Goal: Information Seeking & Learning: Learn about a topic

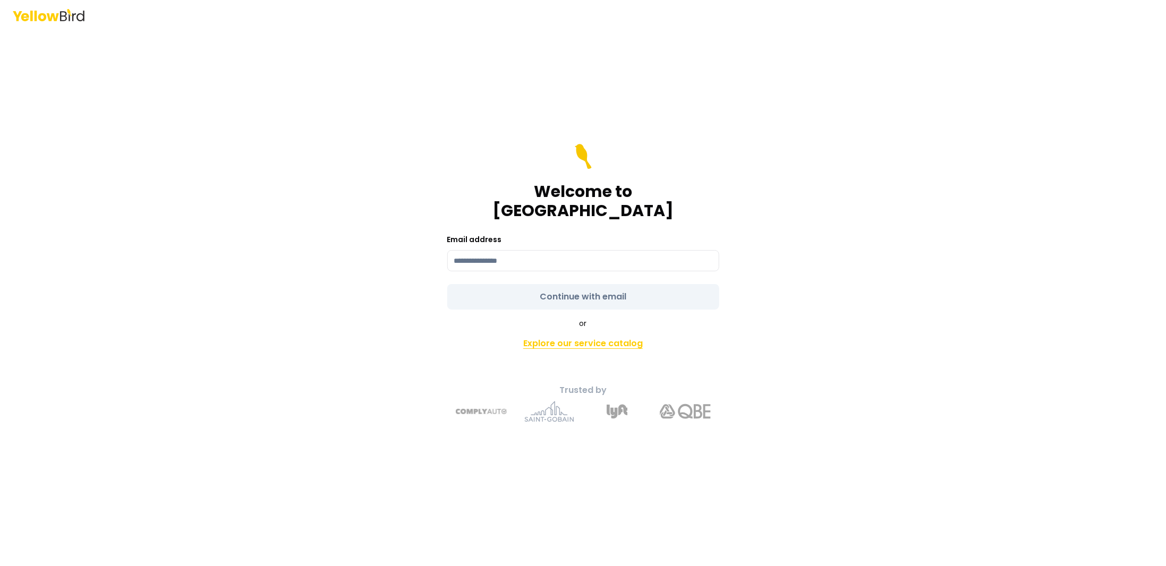
click at [565, 334] on link "Explore our service catalog" at bounding box center [583, 343] width 374 height 21
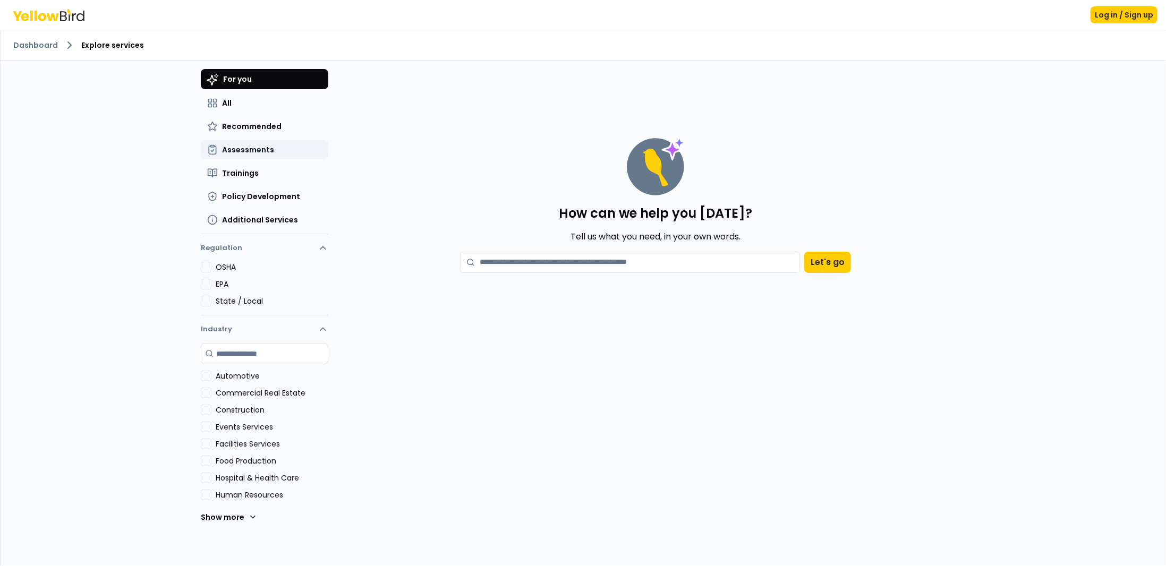
click at [244, 152] on span "Assessments" at bounding box center [248, 150] width 52 height 11
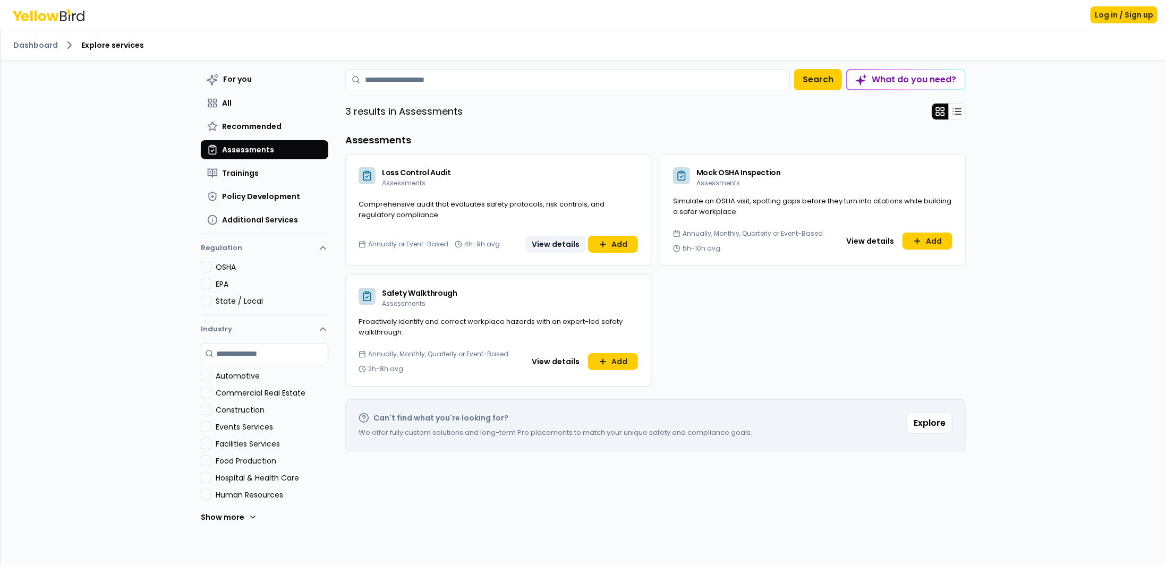
click at [547, 242] on button "View details" at bounding box center [555, 244] width 61 height 17
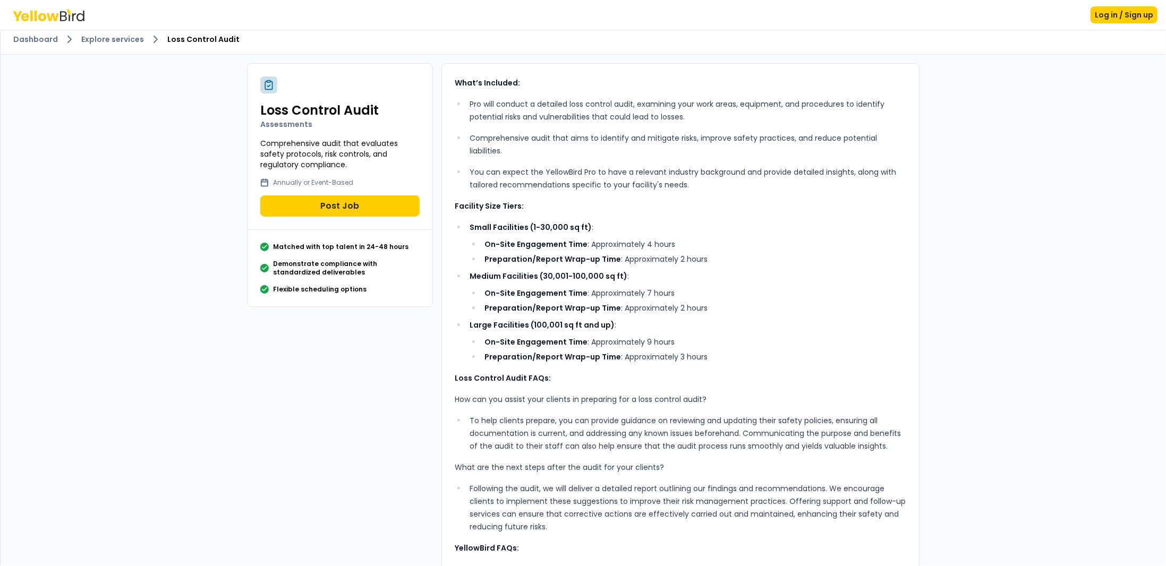
scroll to position [4, 0]
click at [116, 38] on link "Explore services" at bounding box center [112, 41] width 63 height 11
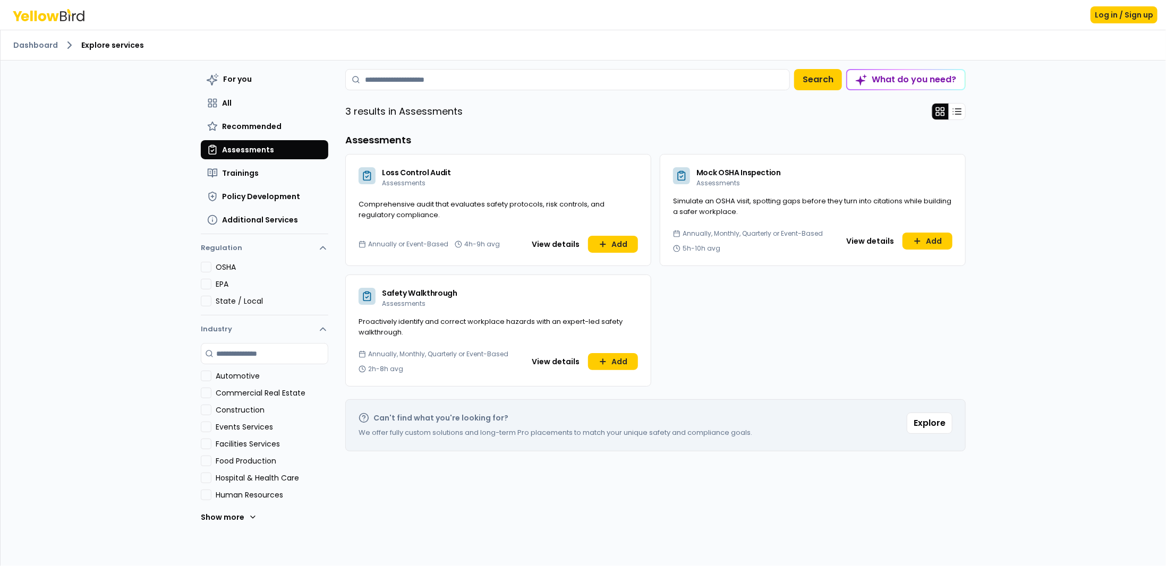
click at [441, 289] on span "Safety Walkthrough" at bounding box center [419, 293] width 75 height 11
click at [600, 362] on icon at bounding box center [602, 362] width 5 height 0
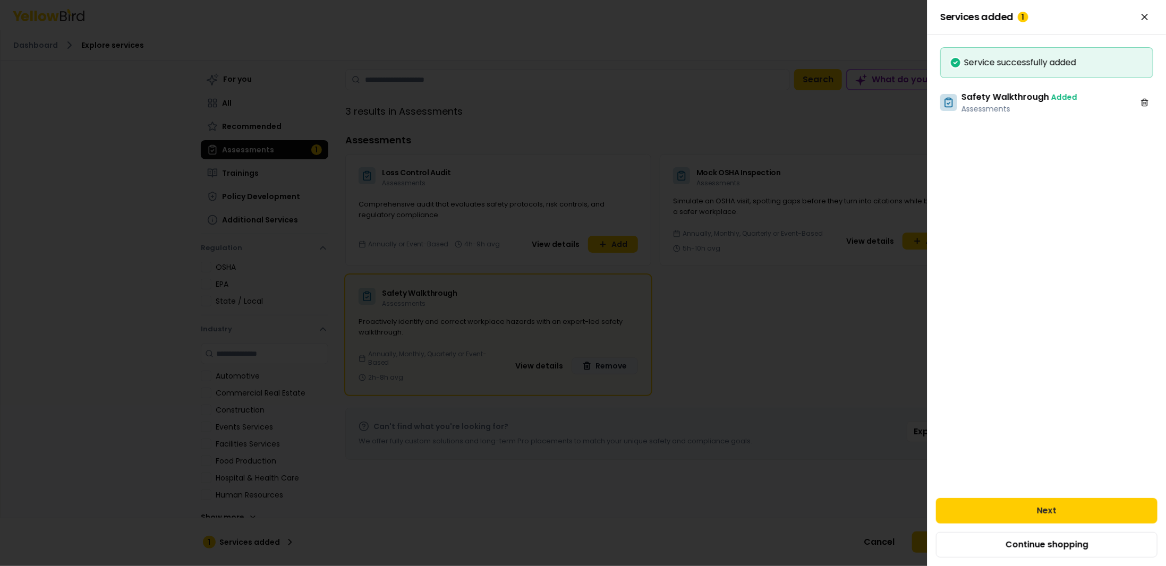
drag, startPoint x: 598, startPoint y: 361, endPoint x: 545, endPoint y: 357, distance: 53.8
click at [590, 361] on div at bounding box center [583, 283] width 1166 height 566
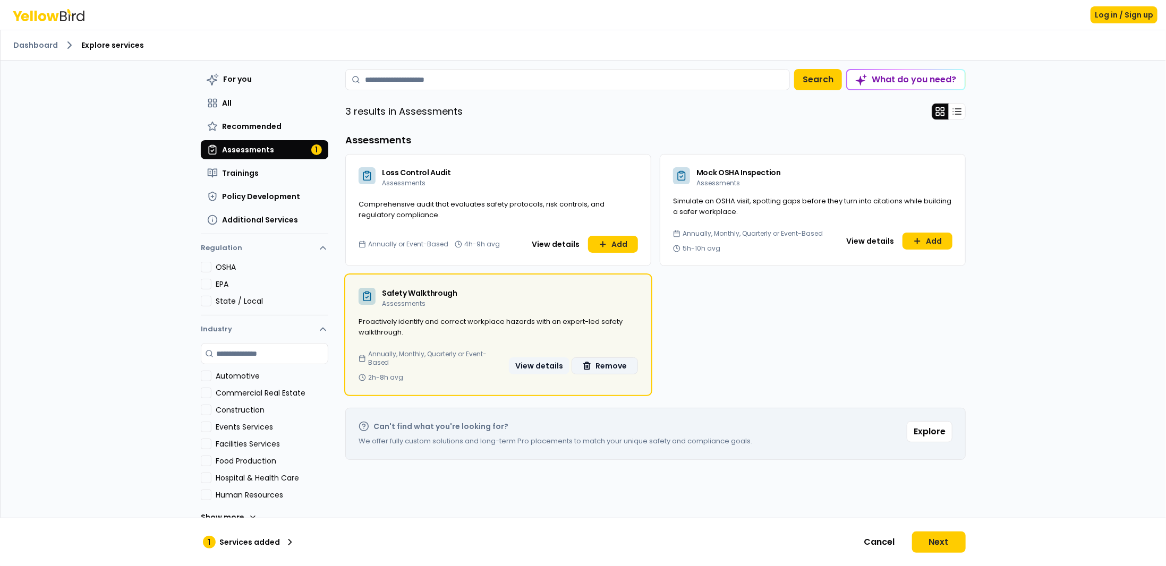
click at [545, 362] on button "View details" at bounding box center [539, 366] width 61 height 17
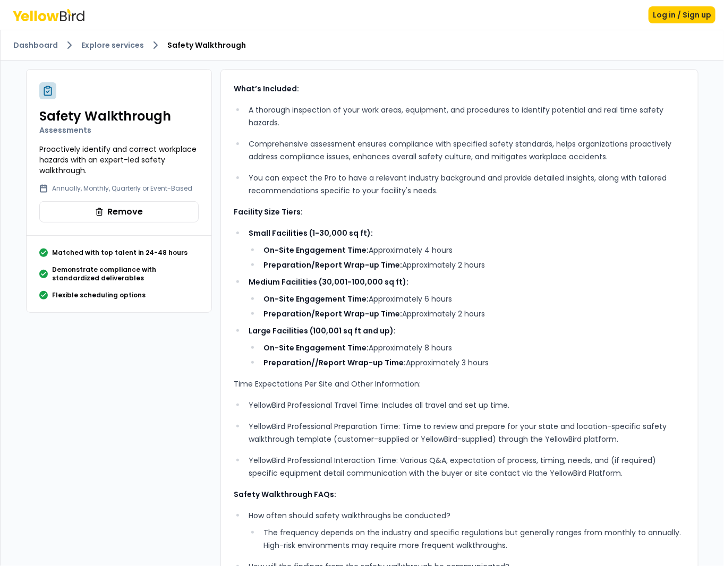
click at [558, 222] on div "What’s Included: A thorough inspection of your work areas, equipment, and proce…" at bounding box center [460, 427] width 452 height 691
click at [114, 51] on ol "Dashboard Explore services Safety Walkthrough" at bounding box center [362, 45] width 698 height 13
click at [116, 46] on link "Explore services" at bounding box center [112, 45] width 63 height 11
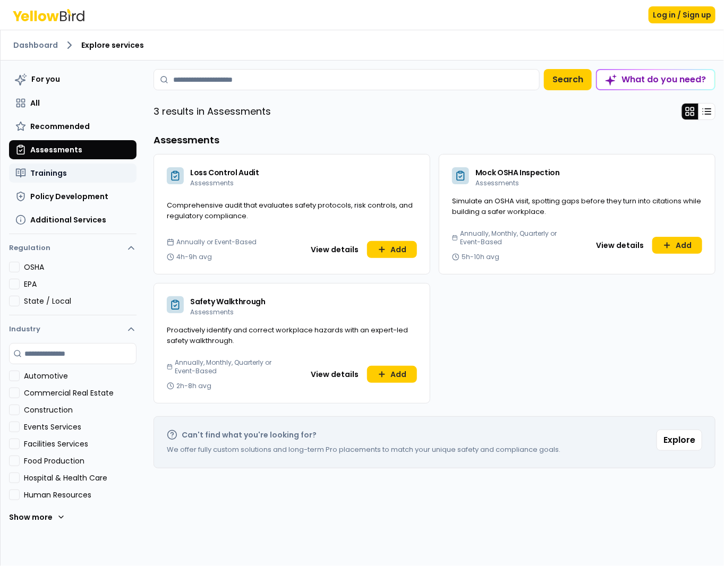
click at [67, 169] on button "Trainings" at bounding box center [73, 173] width 128 height 19
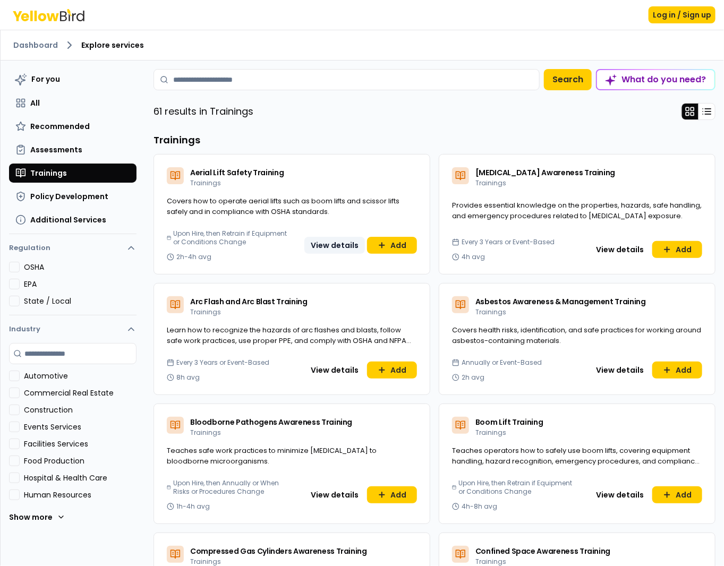
click at [326, 239] on button "View details" at bounding box center [334, 245] width 61 height 17
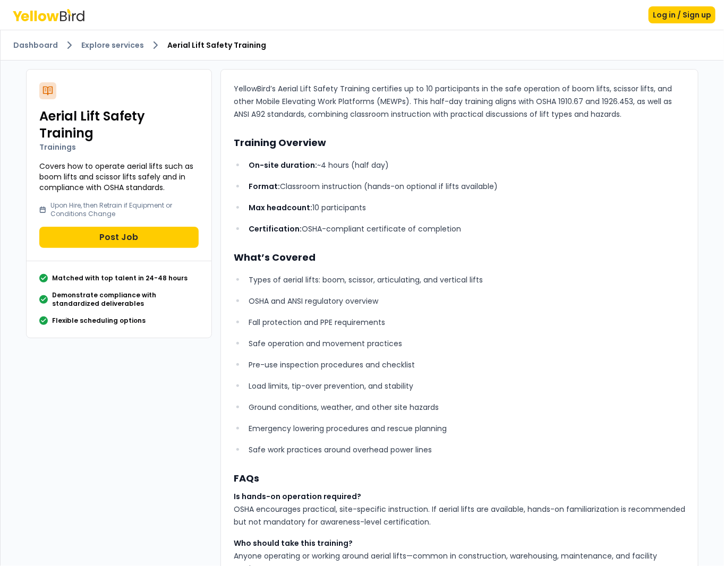
drag, startPoint x: 96, startPoint y: 361, endPoint x: 119, endPoint y: 275, distance: 89.2
click at [95, 359] on div "Aerial Lift Safety Training Trainings Covers how to operate aerial lifts such a…" at bounding box center [363, 431] width 690 height 741
